Goal: Check status: Check status

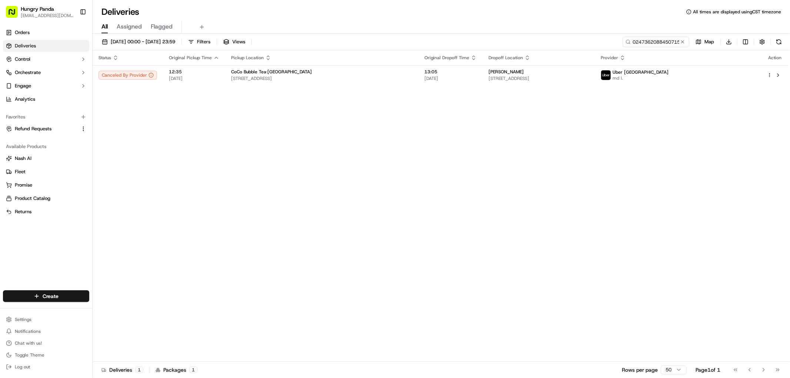
click at [655, 44] on input "024736208845071574325" at bounding box center [656, 42] width 67 height 10
type input "664636626855172891494"
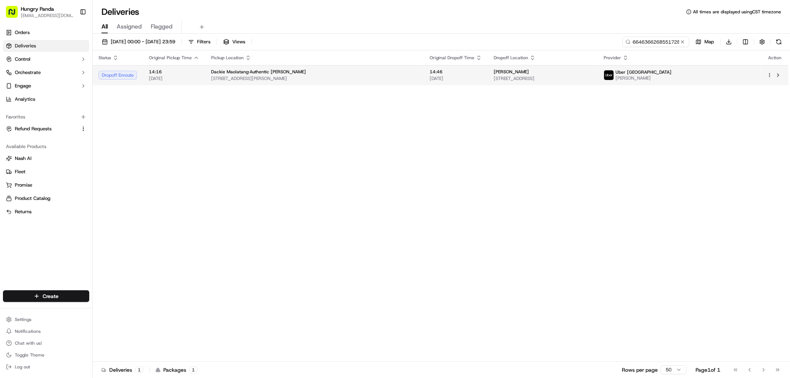
click at [592, 79] on span "[STREET_ADDRESS]" at bounding box center [543, 79] width 98 height 6
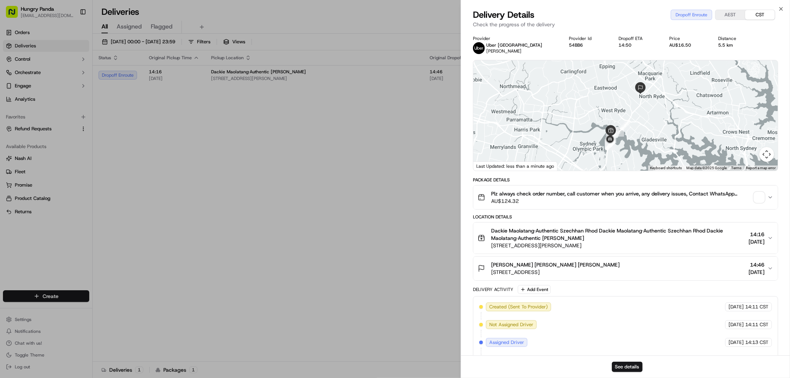
click at [758, 193] on span "button" at bounding box center [759, 197] width 10 height 10
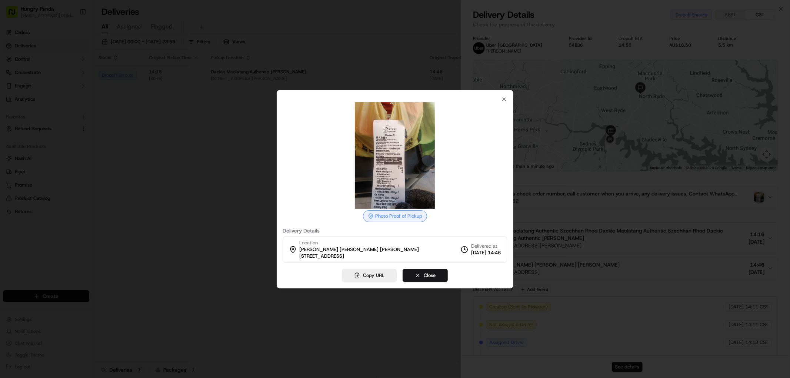
click at [390, 158] on img at bounding box center [395, 155] width 107 height 107
click at [506, 100] on icon "button" at bounding box center [504, 99] width 6 height 6
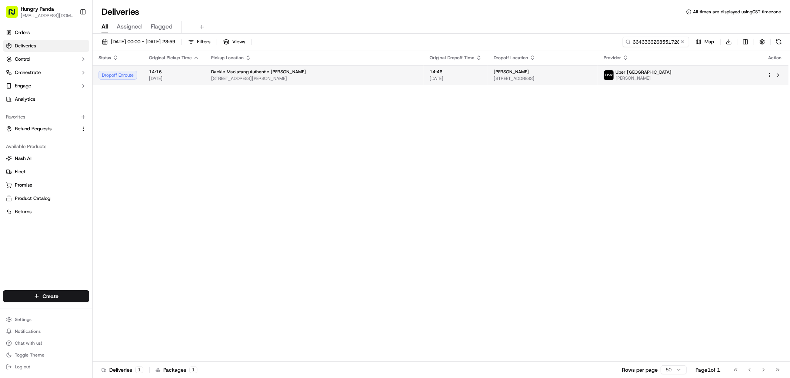
click at [592, 76] on span "[STREET_ADDRESS]" at bounding box center [543, 79] width 98 height 6
click at [598, 83] on td "[PERSON_NAME] [STREET_ADDRESS]" at bounding box center [543, 75] width 110 height 20
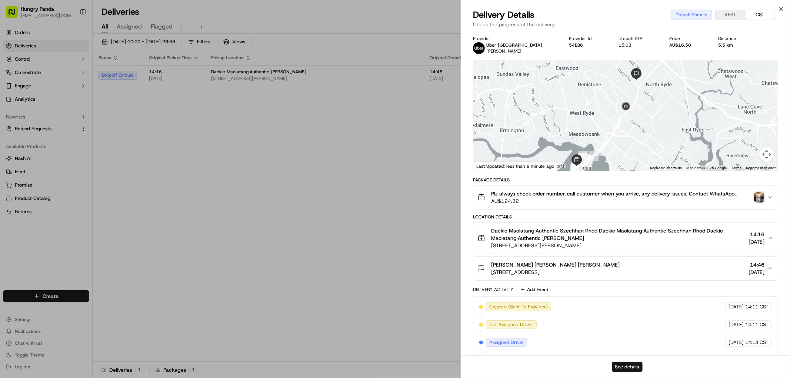
drag, startPoint x: 643, startPoint y: 109, endPoint x: 638, endPoint y: 114, distance: 7.1
click at [638, 114] on div at bounding box center [625, 115] width 304 height 110
